Goal: Register for event/course

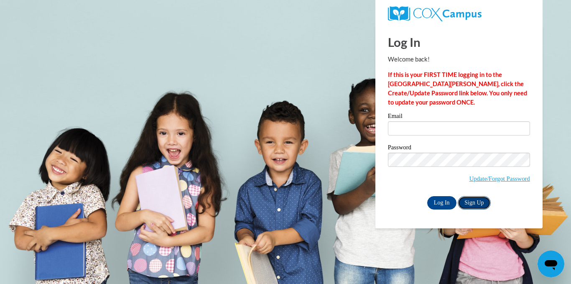
click at [477, 203] on link "Sign Up" at bounding box center [473, 202] width 33 height 13
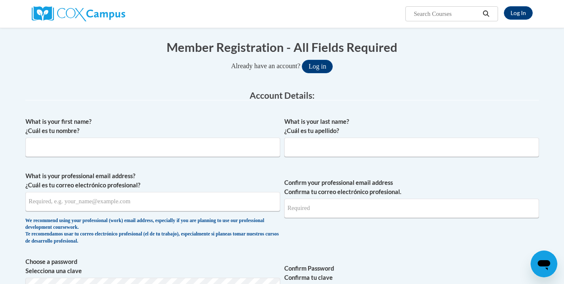
scroll to position [84, 0]
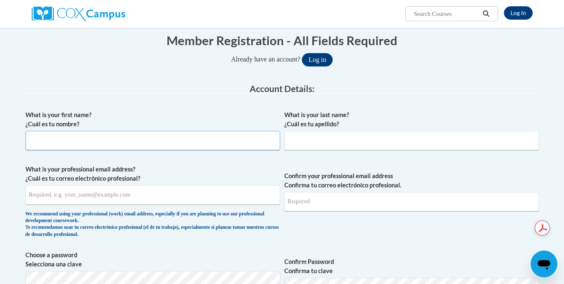
click at [114, 140] on input "What is your first name? ¿Cuál es tu nombre?" at bounding box center [152, 140] width 255 height 19
type input "Zaneta"
type input "Sheppard"
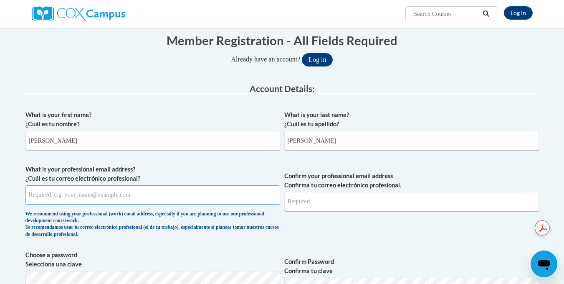
type input "info@highlandkidsacademy.com"
click at [38, 193] on input "info@highlandkidsacademy.com" at bounding box center [152, 194] width 255 height 19
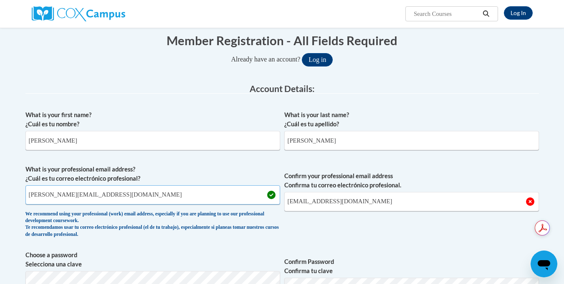
type input "zaneta@highlandkidsacademy.com"
click at [299, 199] on input "info@highlandkidsacademy.com" at bounding box center [411, 201] width 255 height 19
click at [394, 203] on input "zaneta@highlandkidsacademy.com" at bounding box center [411, 201] width 255 height 19
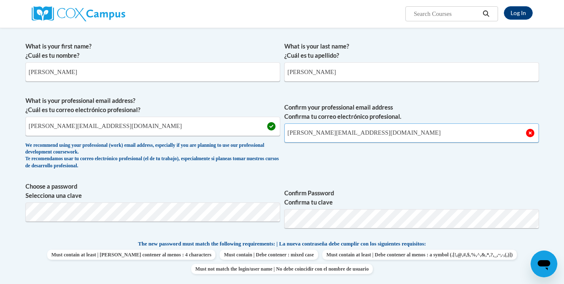
scroll to position [167, 0]
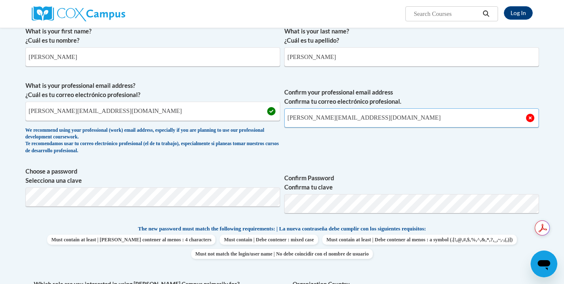
type input "zaneta@highlandkidsacademy.com"
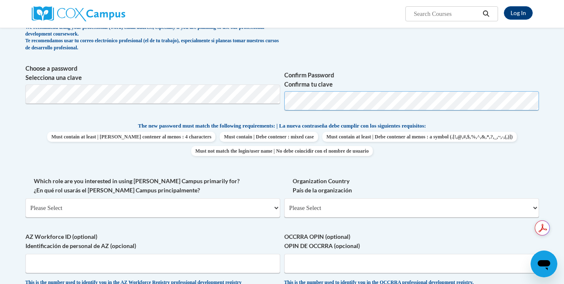
scroll to position [292, 0]
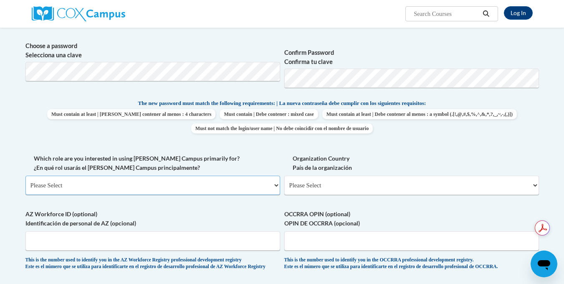
click at [207, 184] on select "Please Select College/University | Colegio/Universidad Community/Nonprofit Part…" at bounding box center [152, 184] width 255 height 19
select select "fbf2d438-af2f-41f8-98f1-81c410e29de3"
click at [25, 175] on select "Please Select College/University | Colegio/Universidad Community/Nonprofit Part…" at bounding box center [152, 184] width 255 height 19
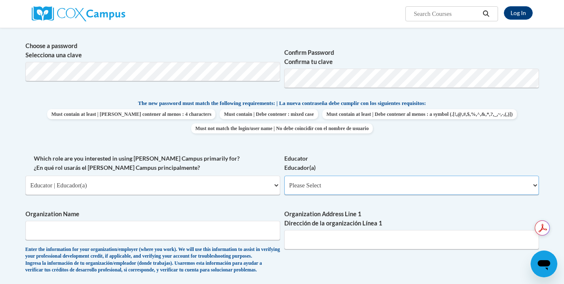
click at [321, 187] on select "Please Select Early Learning/Daycare Teacher/Family Home Care Provider | Maestr…" at bounding box center [411, 184] width 255 height 19
select select "6732b29e-f5f4-40e4-a595-7dafd2b8fb29"
click at [284, 175] on select "Please Select Early Learning/Daycare Teacher/Family Home Care Provider | Maestr…" at bounding box center [411, 184] width 255 height 19
click at [256, 140] on div "What is your first name? ¿Cuál es tu nombre? Zaneta What is your last name? ¿Cu…" at bounding box center [282, 153] width 514 height 513
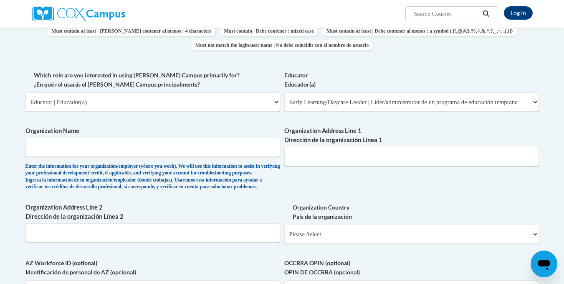
scroll to position [376, 0]
click at [209, 150] on input "Organization Name" at bounding box center [152, 146] width 255 height 19
type input "Highland Kids Academy"
type input "7300 Whittlesey Blvd"
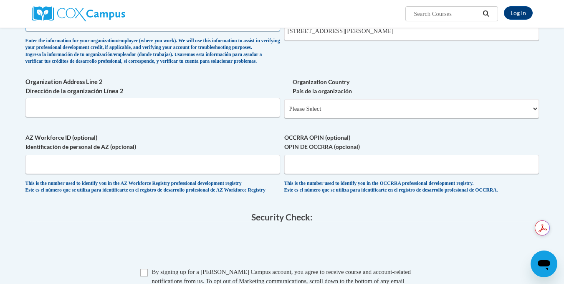
scroll to position [501, 0]
click at [358, 118] on select "Please Select United States | Estados Unidos Outside of the United States | Fue…" at bounding box center [411, 108] width 255 height 19
select select "ad49bcad-a171-4b2e-b99c-48b446064914"
click at [284, 112] on select "Please Select United States | Estados Unidos Outside of the United States | Fue…" at bounding box center [411, 108] width 255 height 19
select select
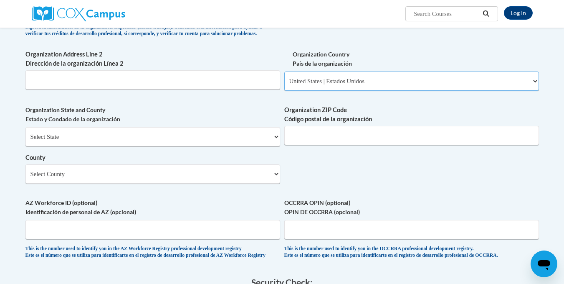
scroll to position [543, 0]
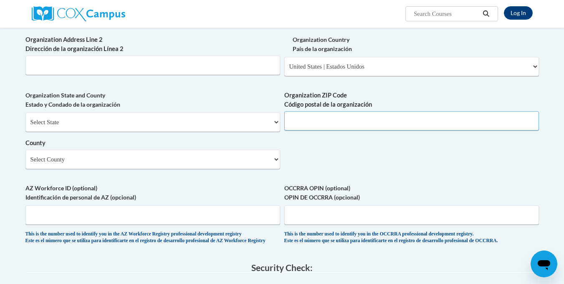
click at [313, 130] on input "Organization ZIP Code Código postal de la organización" at bounding box center [411, 120] width 255 height 19
type input "31909"
click at [237, 169] on select "Select County Appling Atkinson Bacon Baker Baldwin Banks Barrow Bartow Ben Hill…" at bounding box center [152, 159] width 255 height 19
select select "Muscogee"
click at [25, 163] on select "Select County Appling Atkinson Bacon Baker Baldwin Banks Barrow Bartow Ben Hill…" at bounding box center [152, 159] width 255 height 19
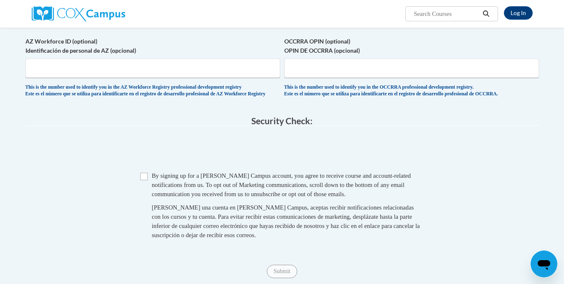
scroll to position [710, 0]
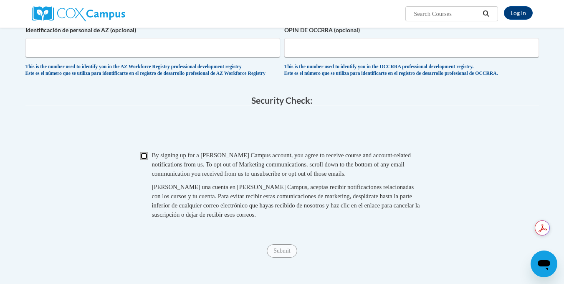
click at [144, 160] on input "Checkbox" at bounding box center [144, 156] width 8 height 8
checkbox input "true"
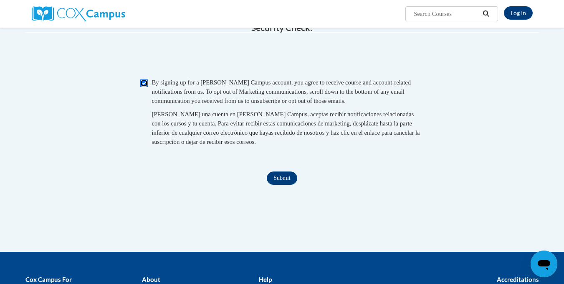
scroll to position [794, 0]
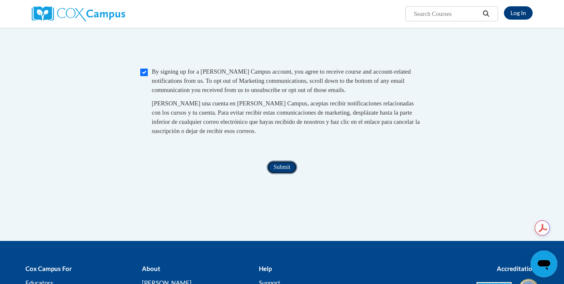
click at [278, 174] on input "Submit" at bounding box center [282, 166] width 30 height 13
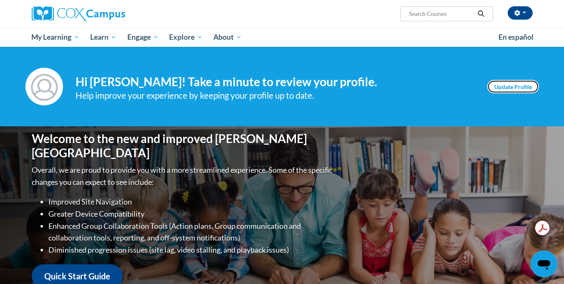
click at [495, 86] on link "Update Profile" at bounding box center [513, 86] width 52 height 13
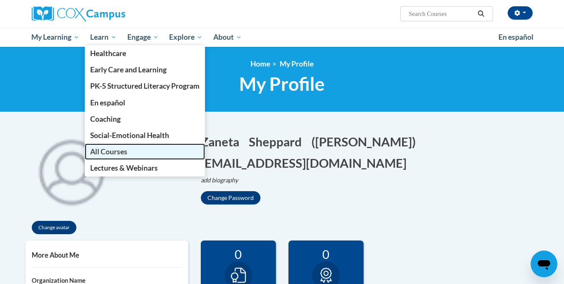
click at [115, 152] on span "All Courses" at bounding box center [108, 151] width 37 height 9
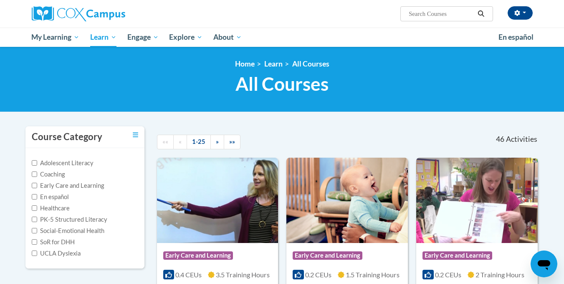
scroll to position [84, 0]
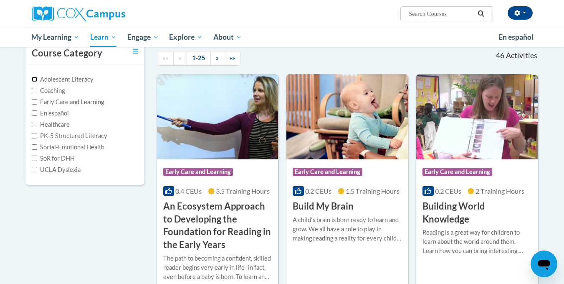
click at [34, 79] on input "Adolescent Literacy" at bounding box center [34, 78] width 5 height 5
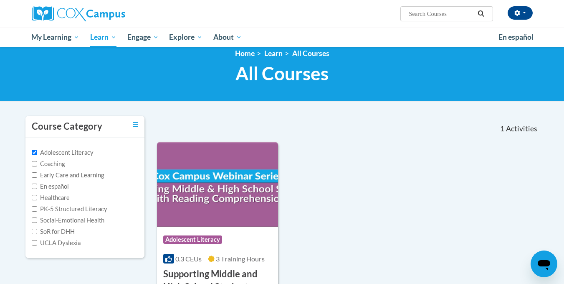
scroll to position [0, 0]
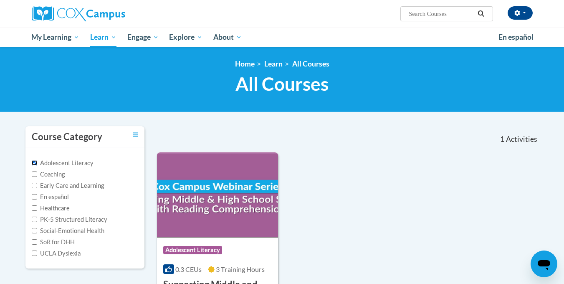
click at [33, 162] on input "Adolescent Literacy" at bounding box center [34, 162] width 5 height 5
checkbox input "false"
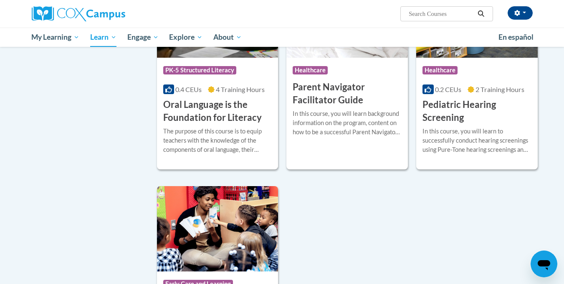
scroll to position [1713, 0]
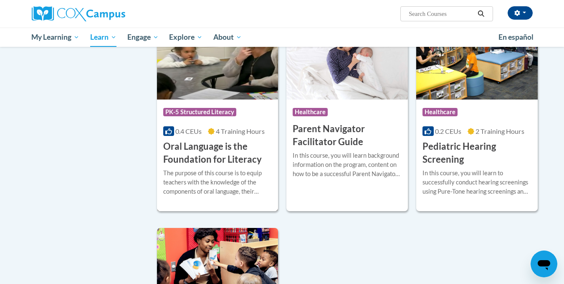
click at [254, 122] on div "Course Category: PK-5 Structured Literacy" at bounding box center [217, 113] width 109 height 19
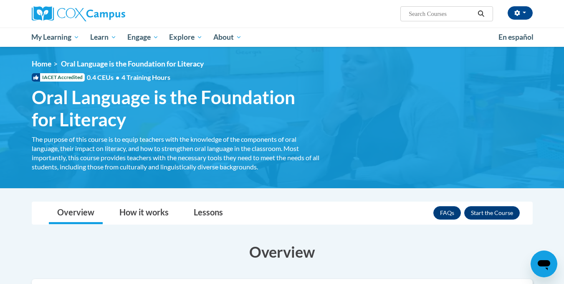
click at [433, 13] on input "Search..." at bounding box center [441, 14] width 67 height 10
type input "phonics"
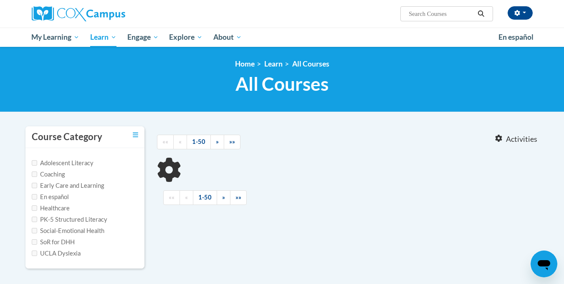
type input "phonics"
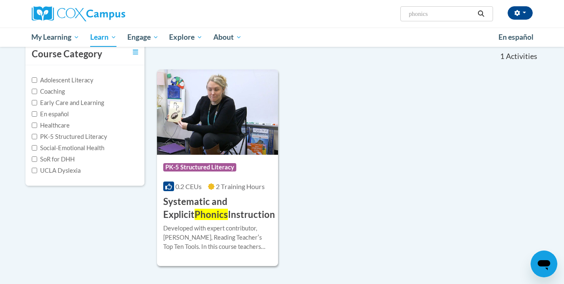
scroll to position [84, 0]
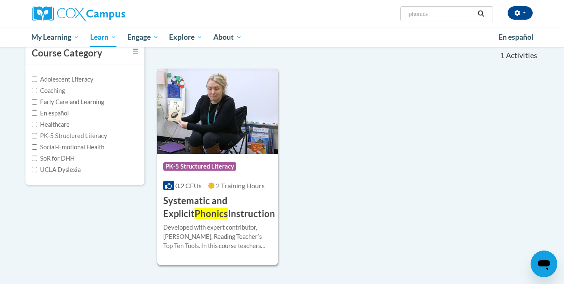
click at [245, 163] on div "Course Category: PK-5 Structured Literacy" at bounding box center [217, 167] width 109 height 19
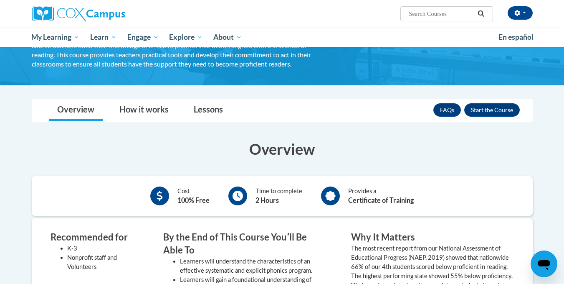
scroll to position [84, 0]
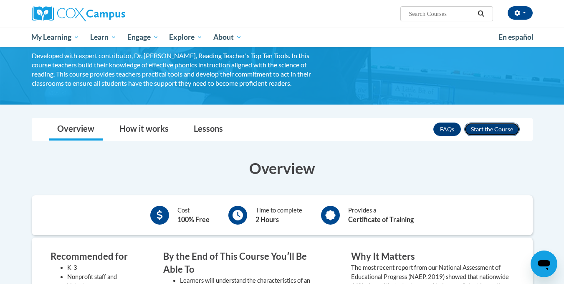
click at [481, 129] on button "Enroll" at bounding box center [492, 128] width 56 height 13
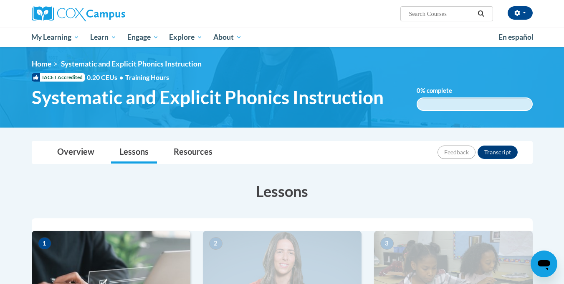
click at [523, 13] on span "button" at bounding box center [524, 13] width 3 height 2
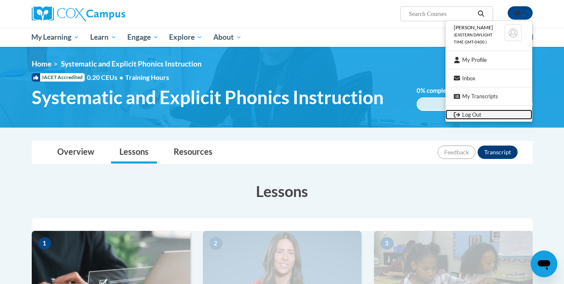
click at [471, 118] on link "Log Out" at bounding box center [489, 114] width 87 height 10
